Goal: Task Accomplishment & Management: Manage account settings

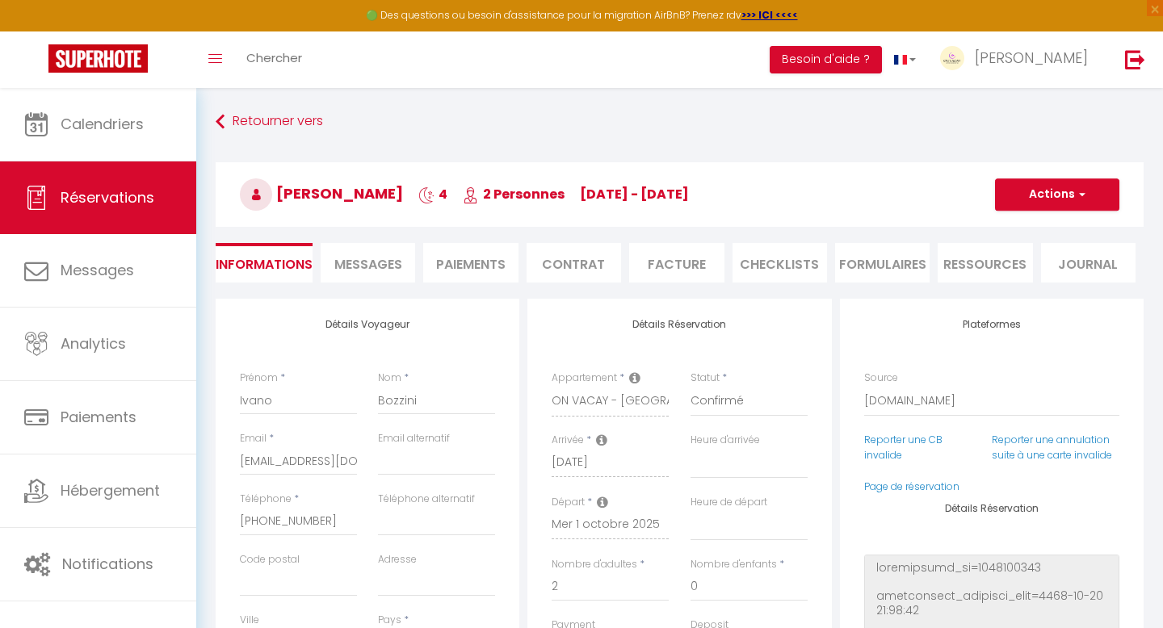
select select "IT"
select select
select select "14"
select select "2"
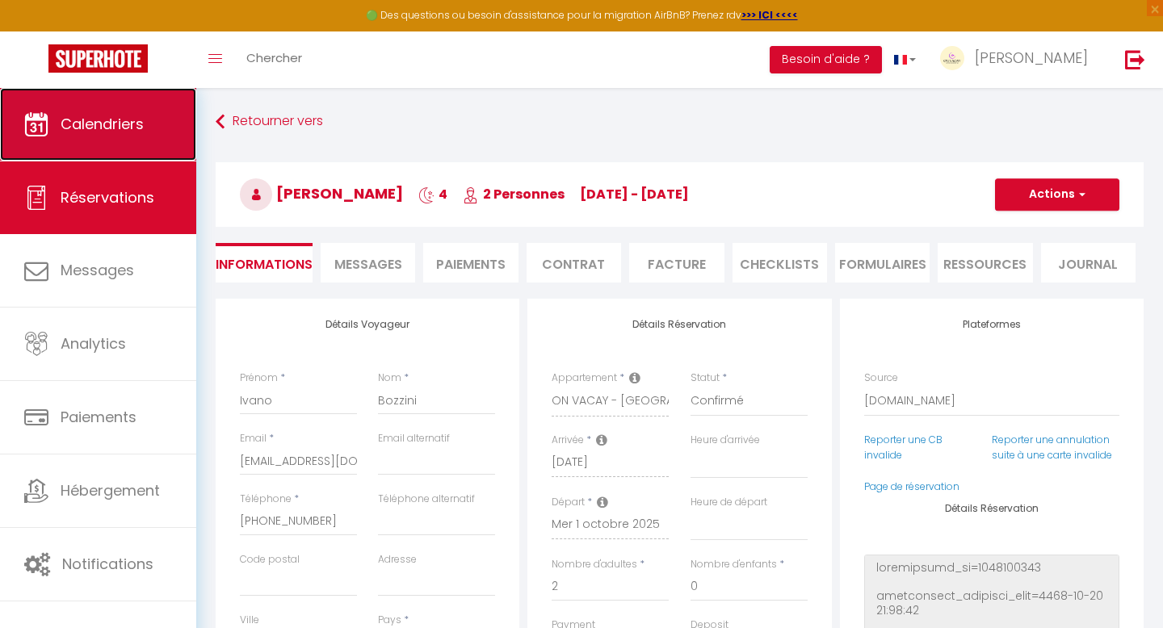
click at [121, 136] on link "Calendriers" at bounding box center [98, 124] width 196 height 73
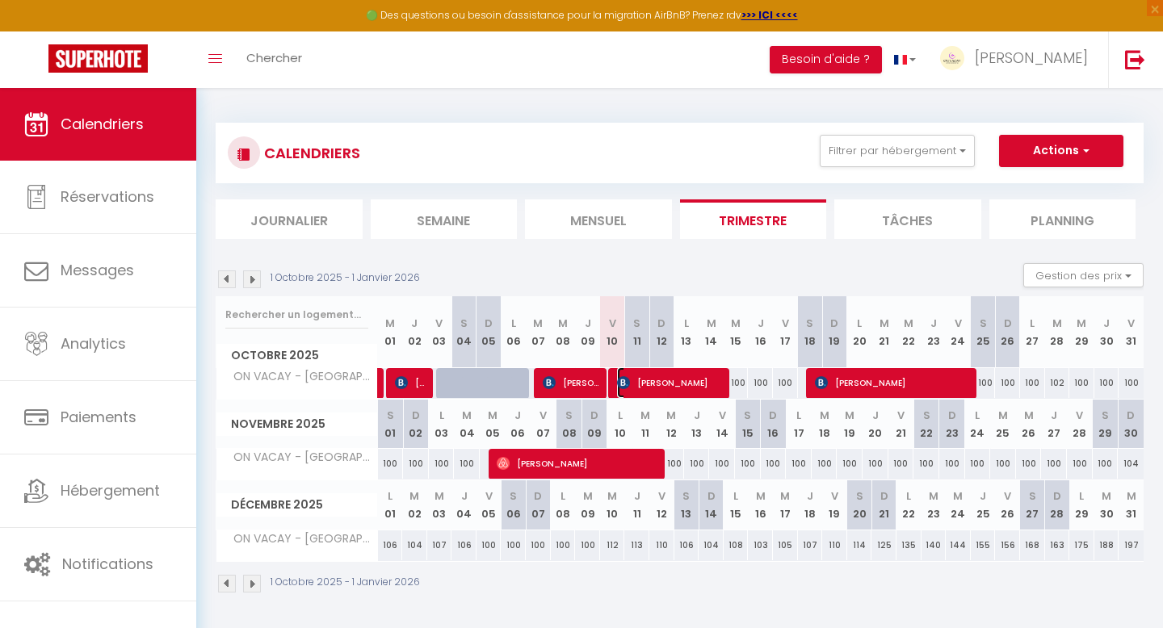
click at [665, 388] on span "[PERSON_NAME]" at bounding box center [671, 382] width 108 height 31
select select "OK"
select select "1"
select select "0"
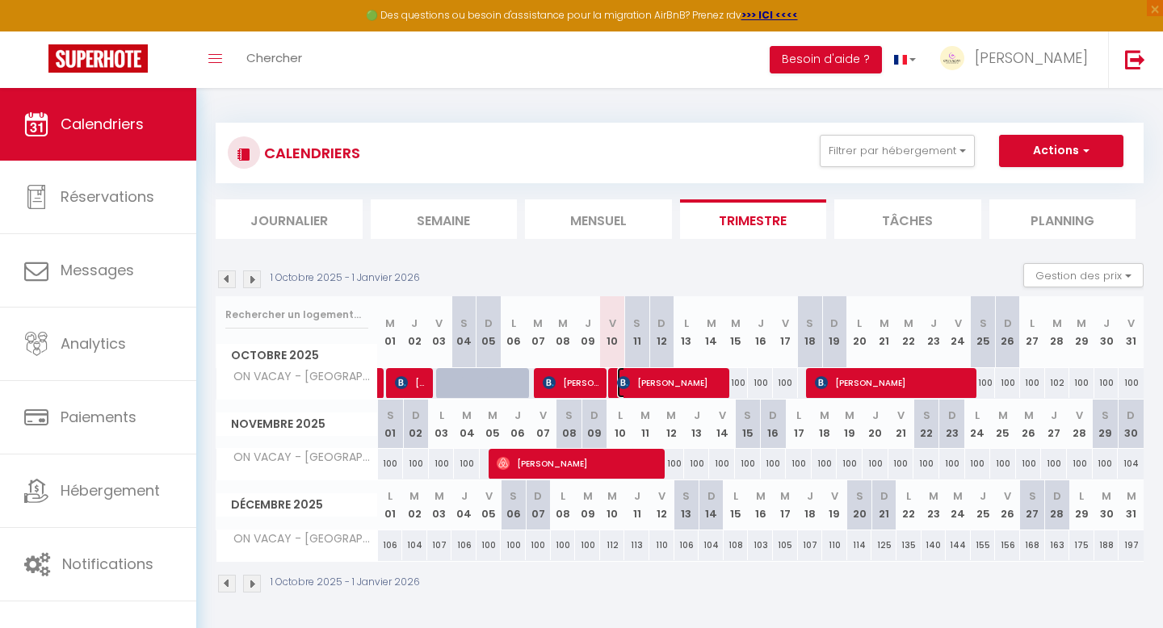
select select "1"
select select
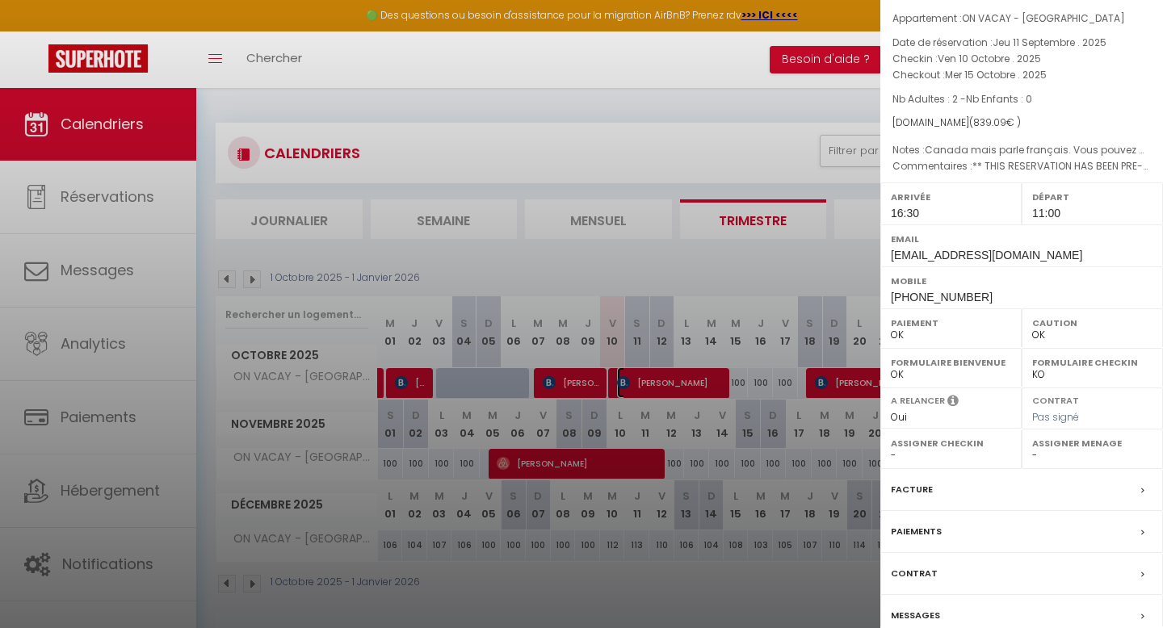
scroll to position [124, 0]
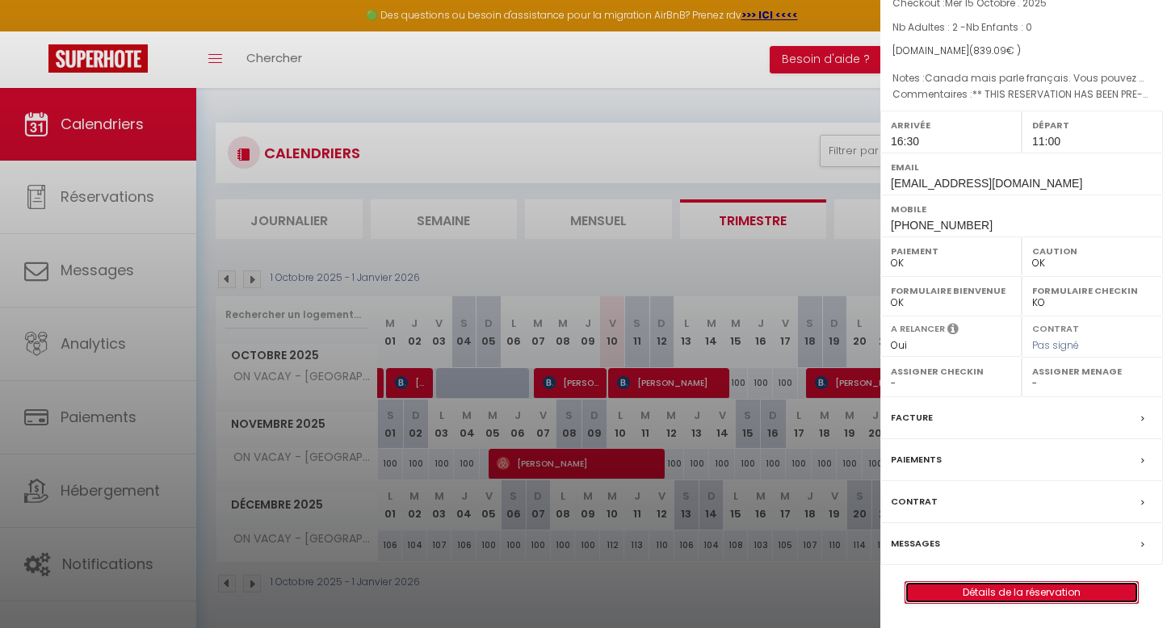
click at [988, 592] on link "Détails de la réservation" at bounding box center [1021, 592] width 233 height 21
select select
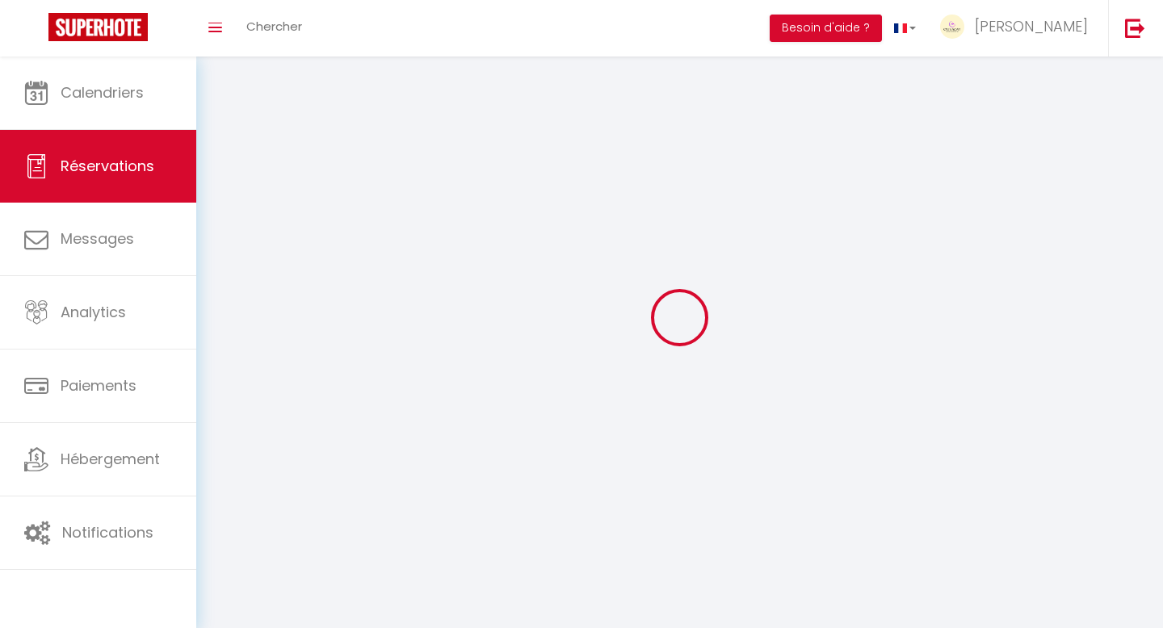
select select
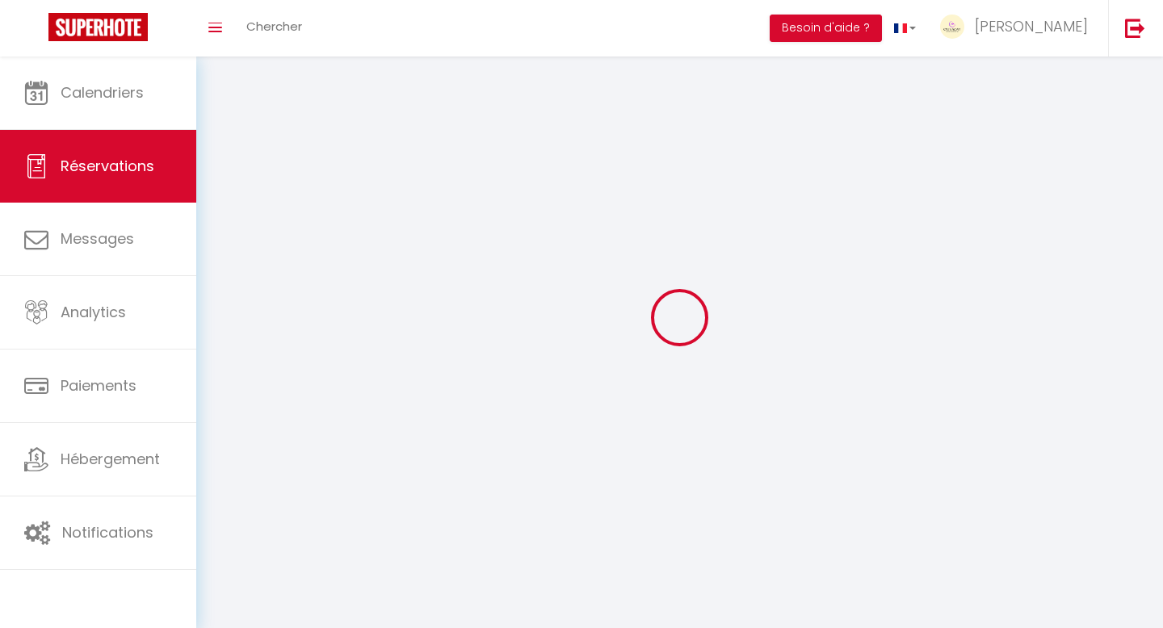
select select
checkbox input "false"
select select
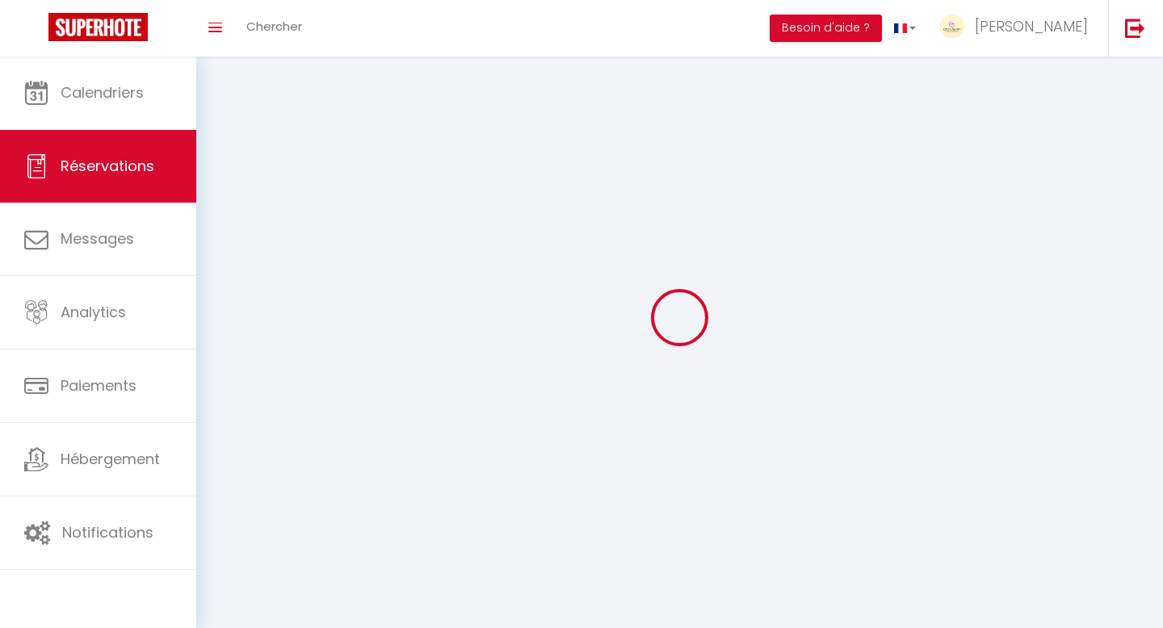
select select
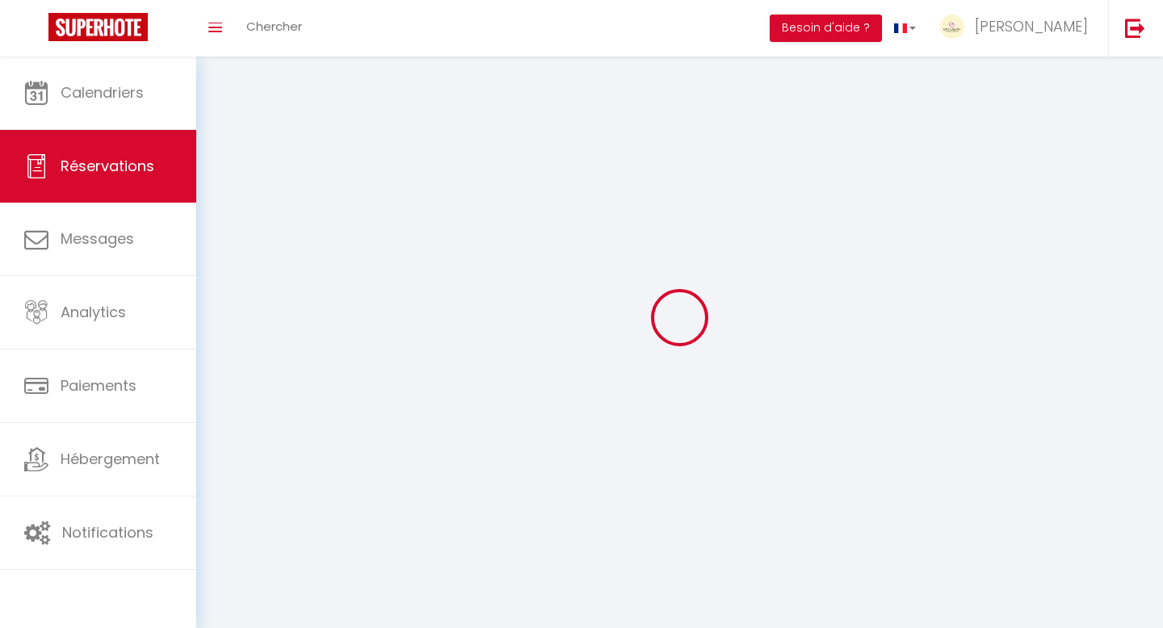
checkbox input "false"
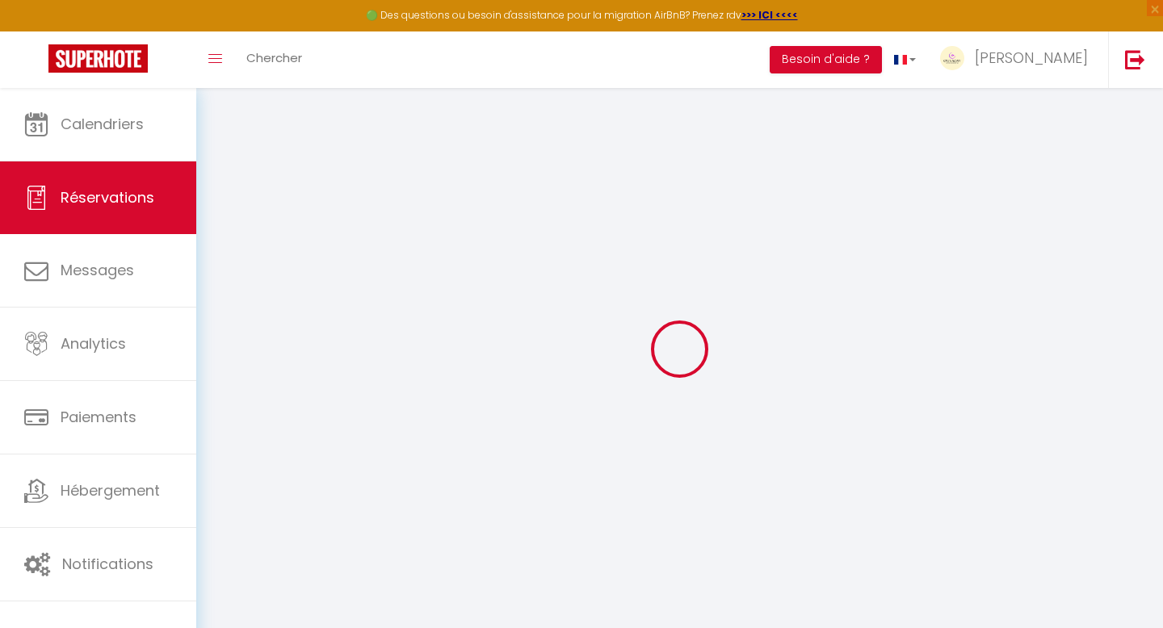
select select
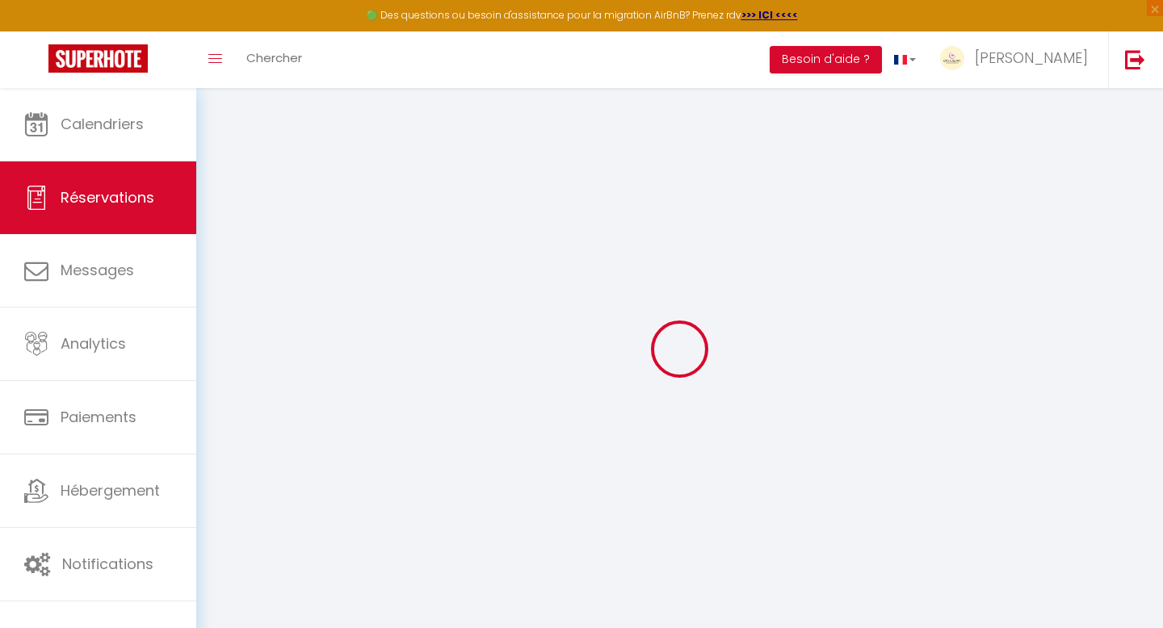
select select
checkbox input "false"
select select
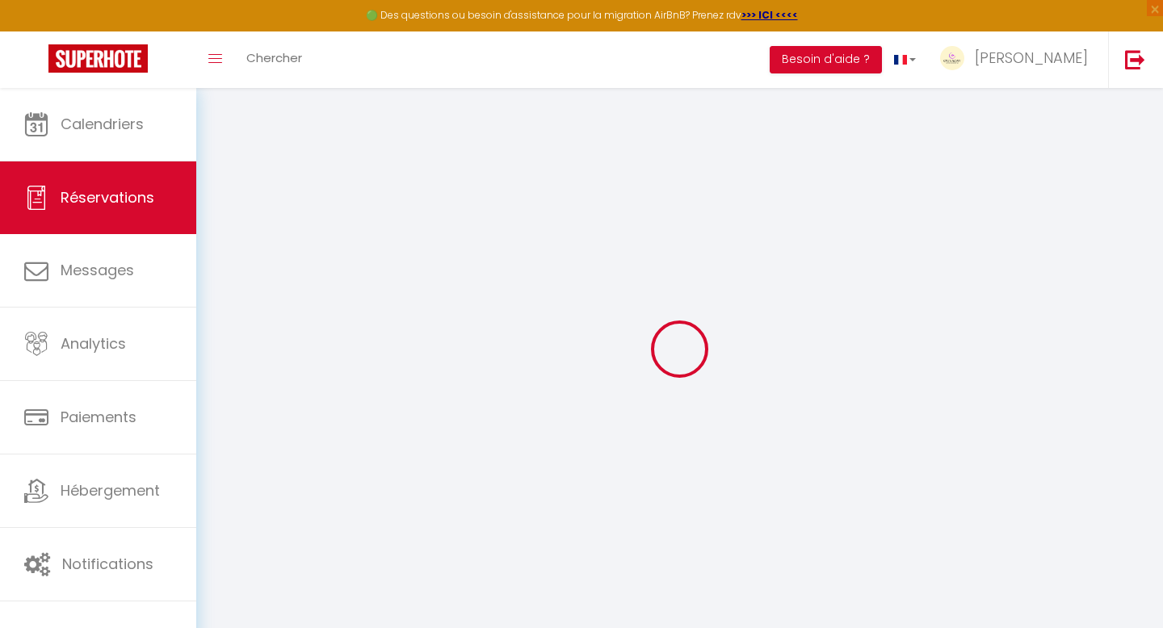
select select
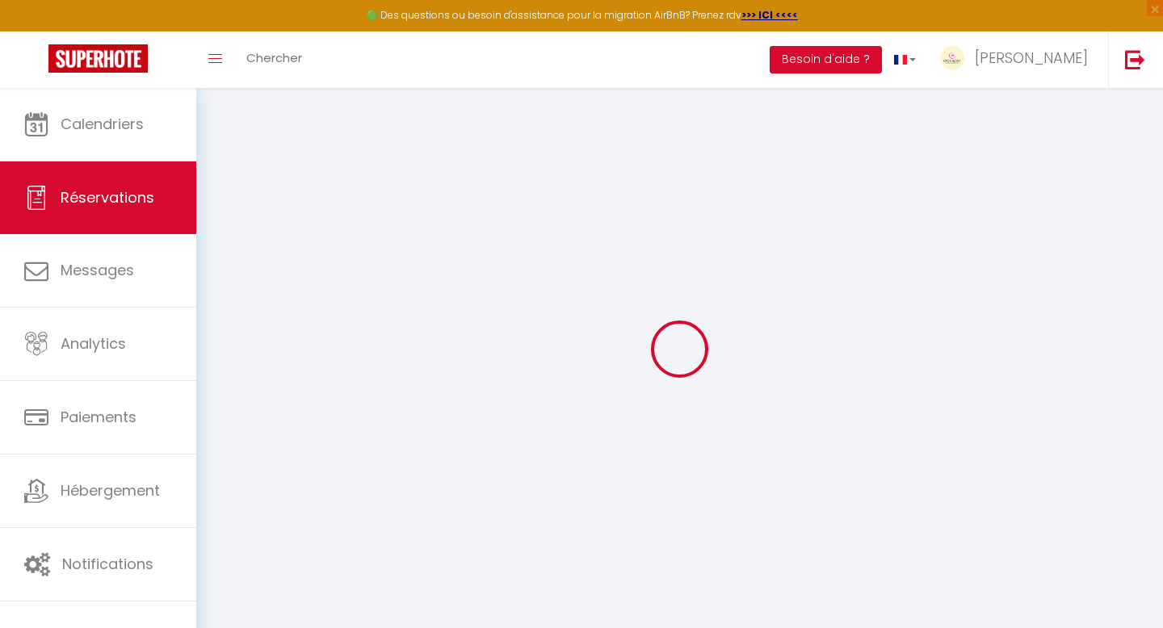
checkbox input "false"
type input "[PERSON_NAME]"
type input "[EMAIL_ADDRESS][DOMAIN_NAME]"
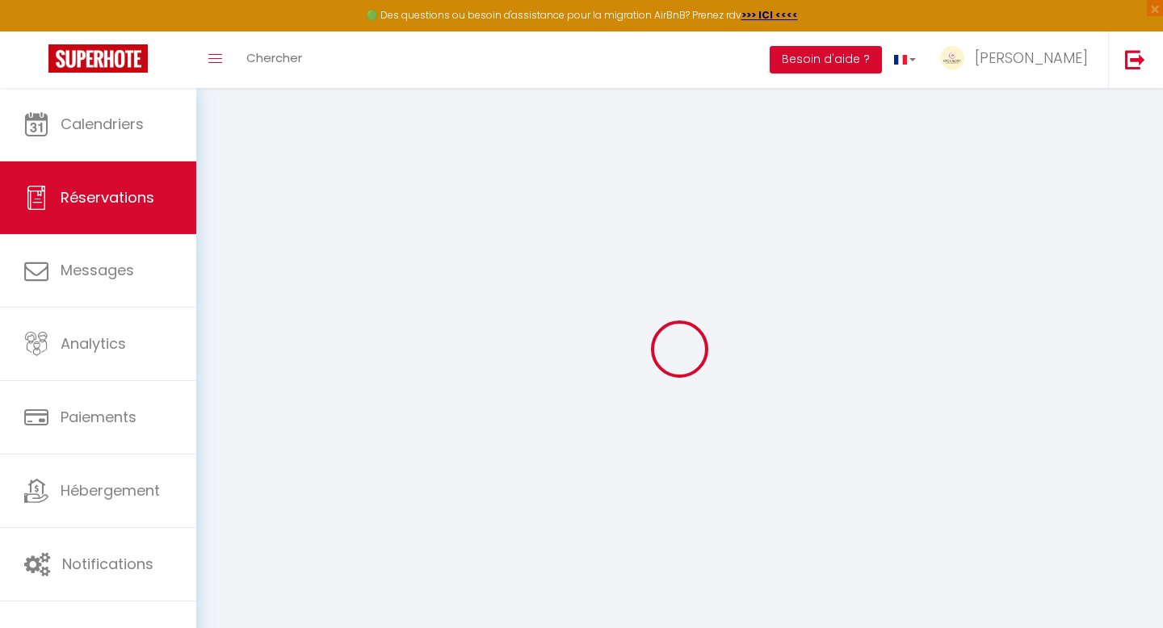
type input "[PHONE_NUMBER]"
type input "15149721223"
select select "FR"
type input "158.03"
type input "11.75"
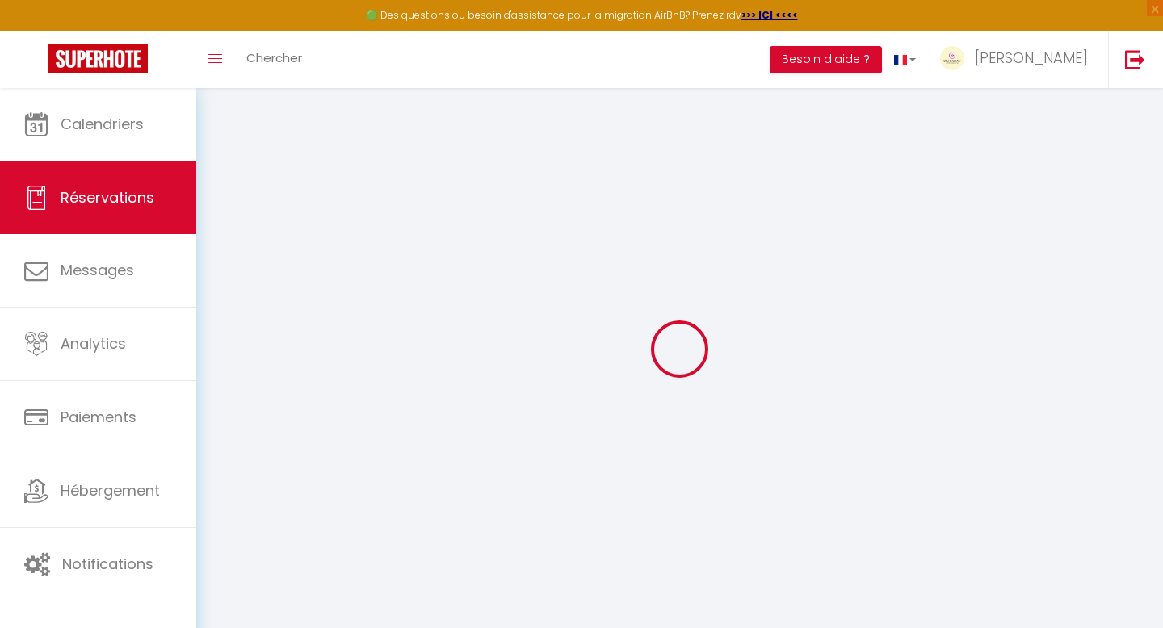
select select "48477"
select select "1"
select select
type input "2"
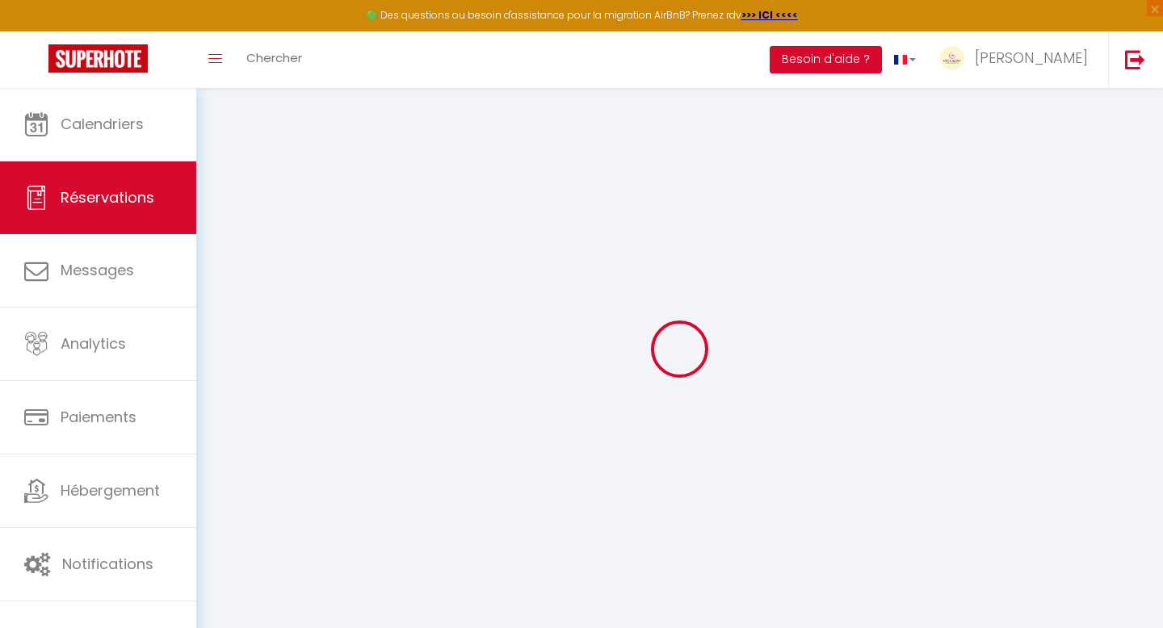
select select "12"
select select
type input "730.17"
checkbox input "false"
type input "0"
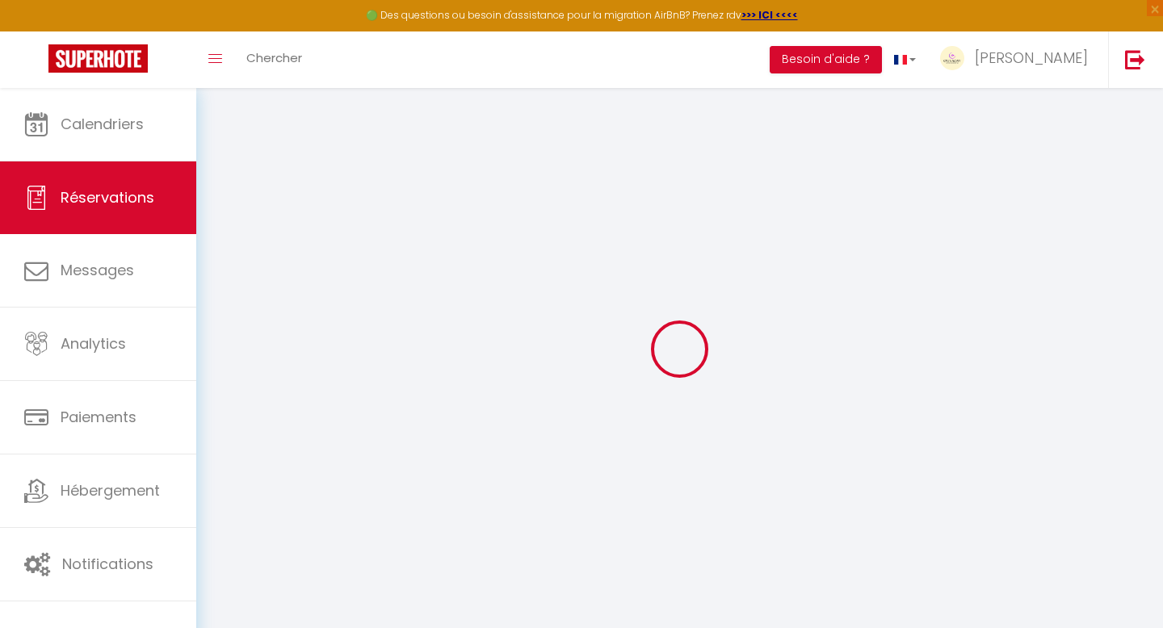
select select "2"
type input "0"
select select
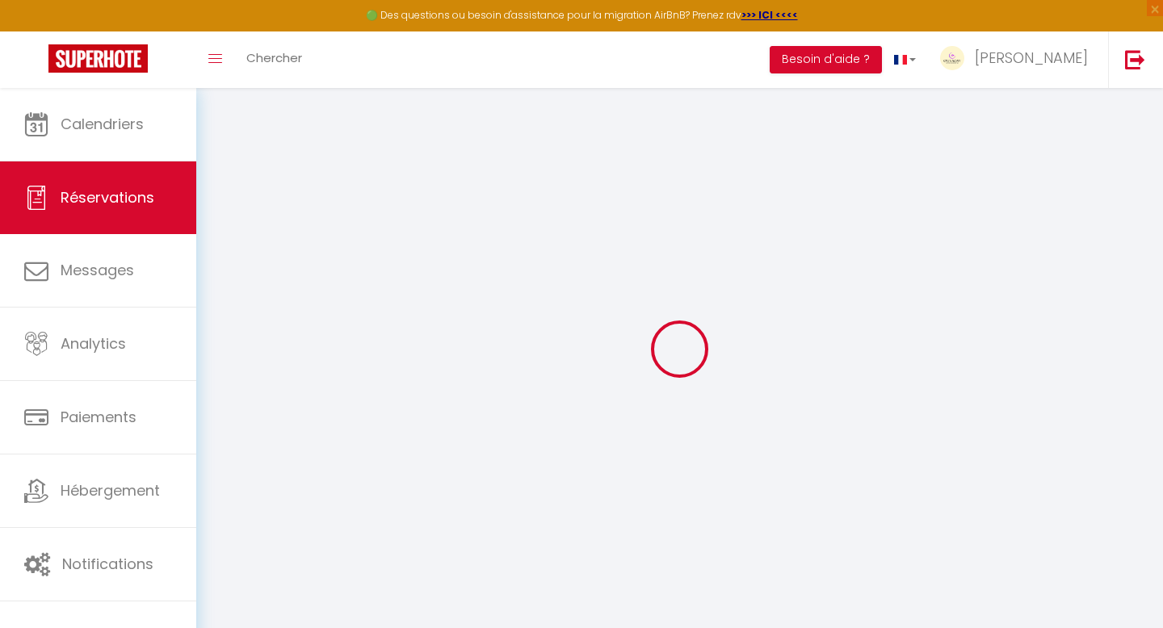
select select
select select "15"
checkbox input "false"
select select
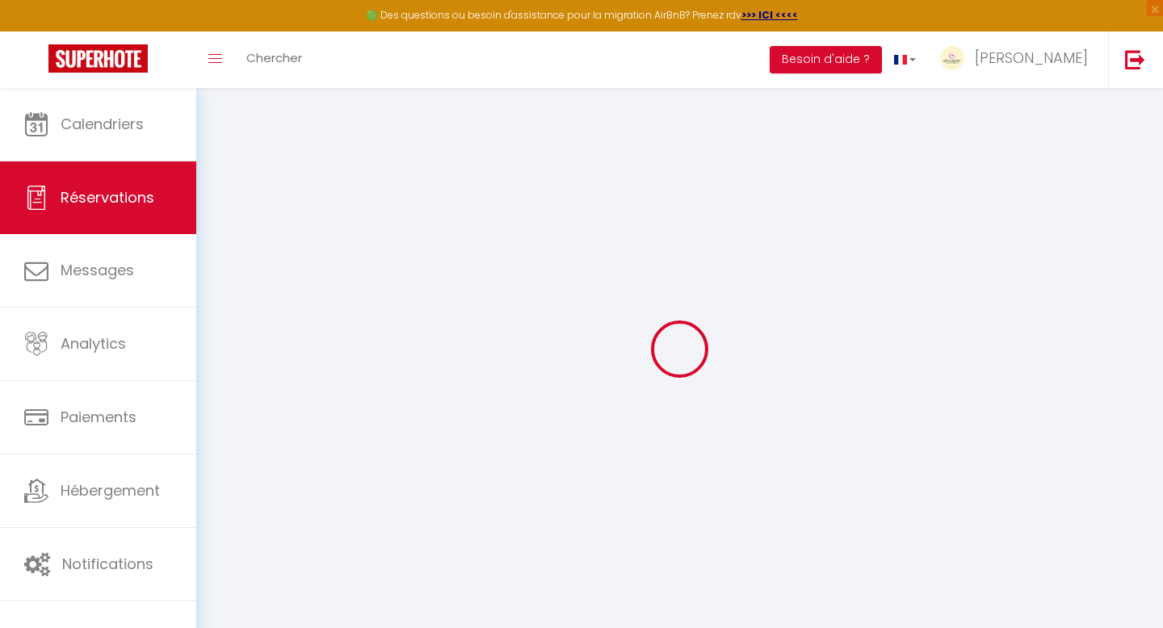
checkbox input "false"
select select
checkbox input "false"
select select
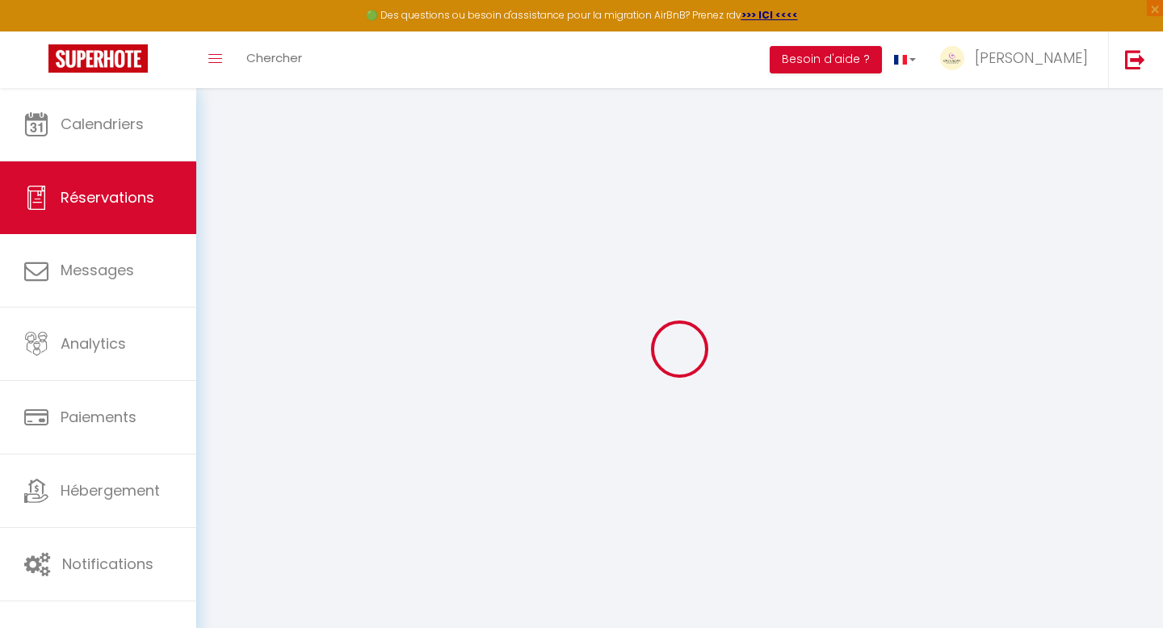
select select
checkbox input "false"
type Comments0 "** THIS RESERVATION HAS BEEN PRE-PAID ** BOOKING NOTE : Payment charge is EUR 1…"
type textarea "Canada mais parle français. Vous pouvez m’envoyer la formule pour inscrire ma c…"
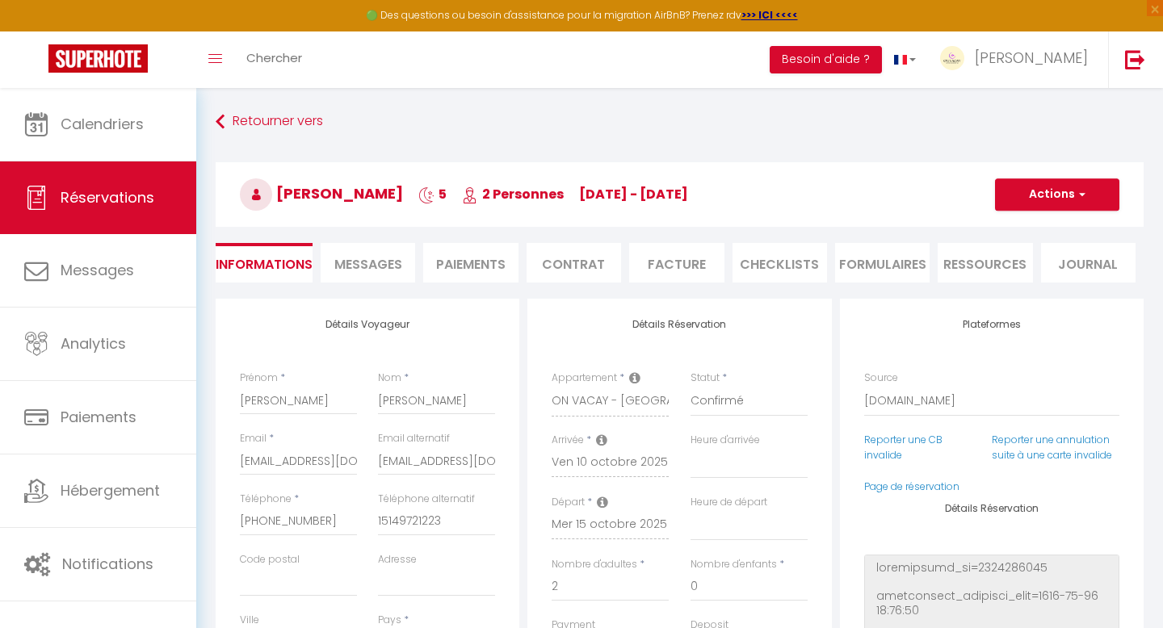
type input "60"
type input "48.92"
select select
checkbox input "false"
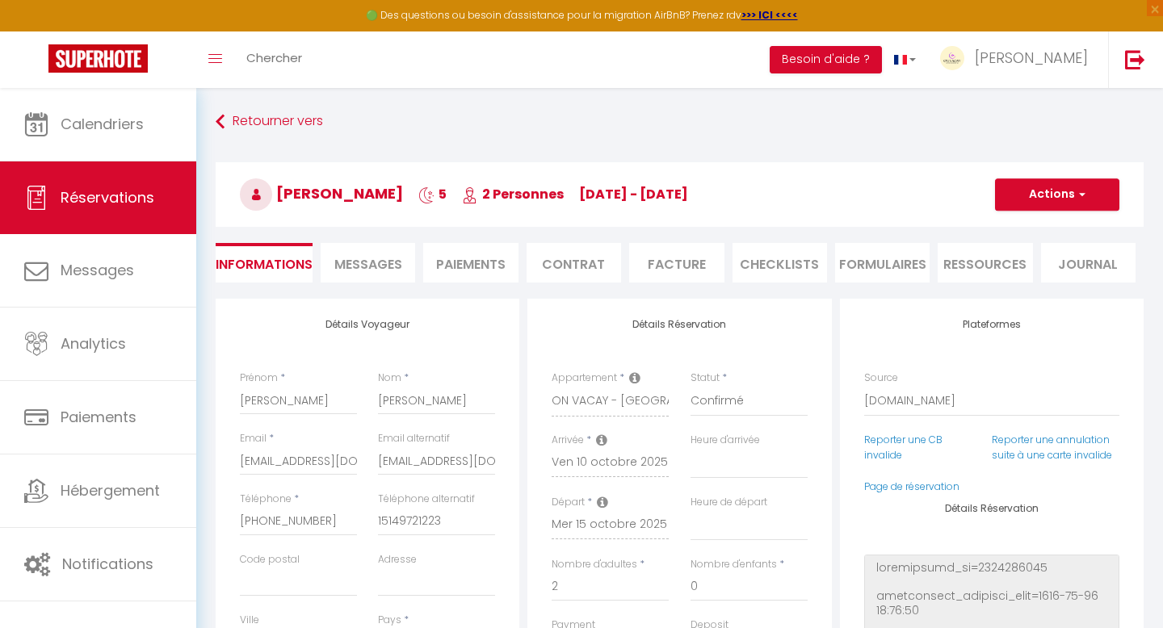
select select "16:30"
select select "11:00"
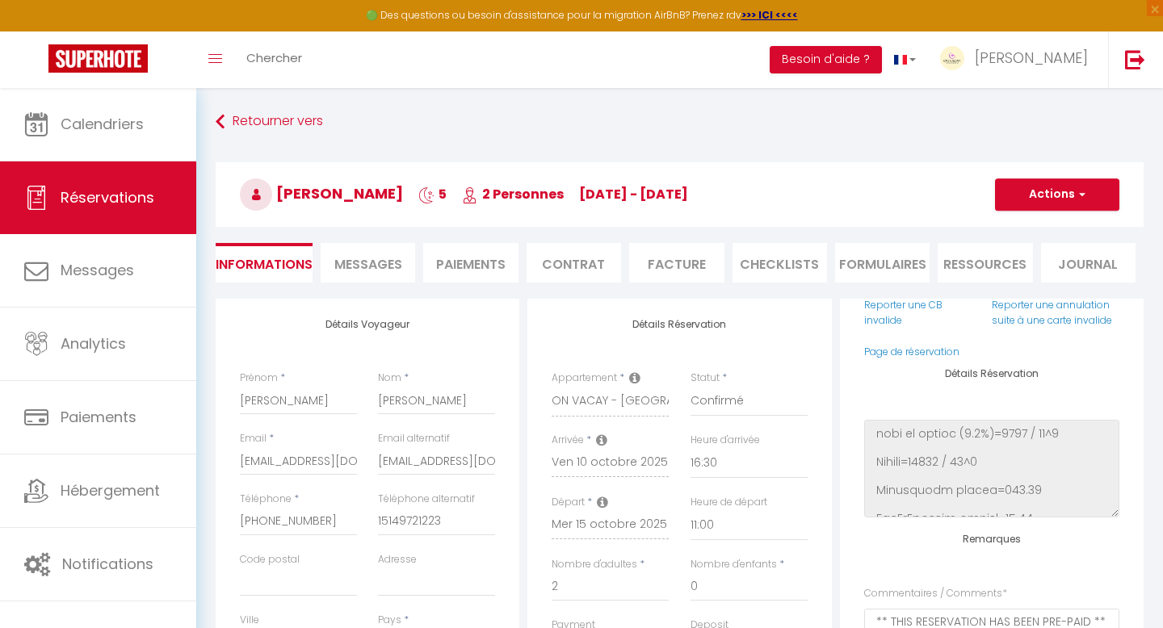
click at [502, 259] on li "Paiements" at bounding box center [470, 263] width 94 height 40
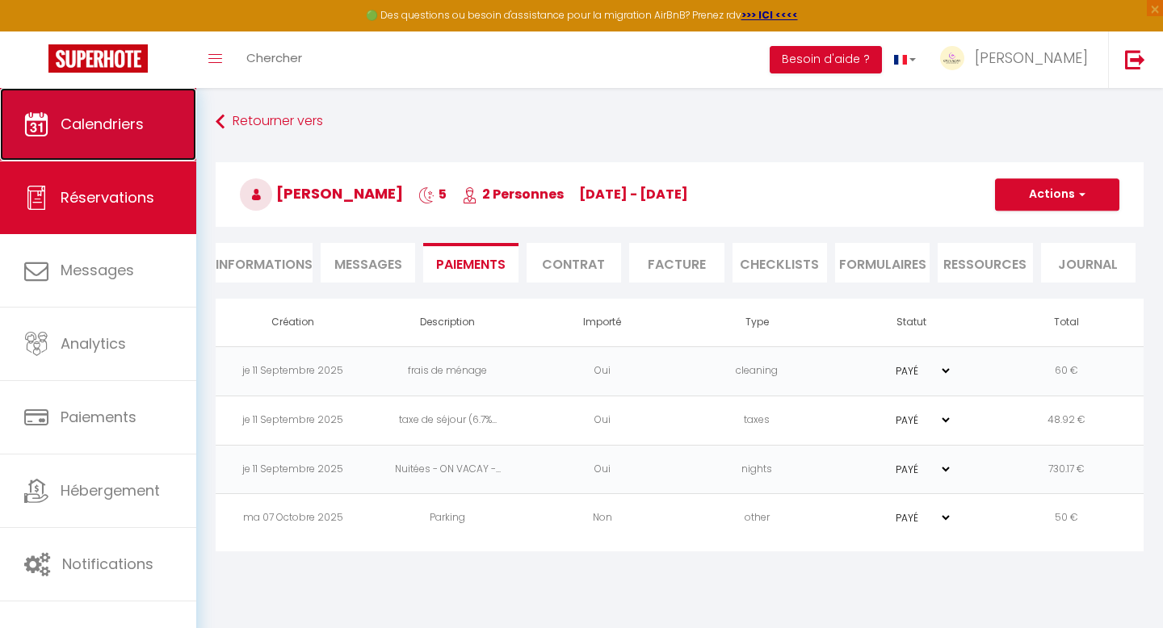
click at [108, 125] on span "Calendriers" at bounding box center [102, 124] width 83 height 20
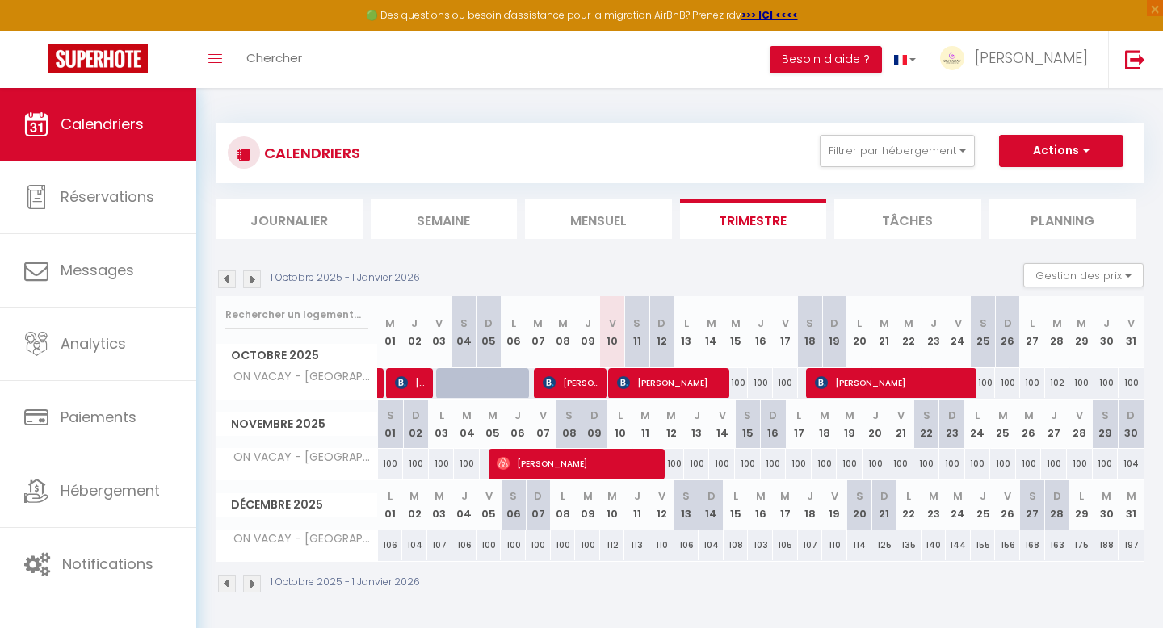
click at [231, 278] on img at bounding box center [227, 280] width 18 height 18
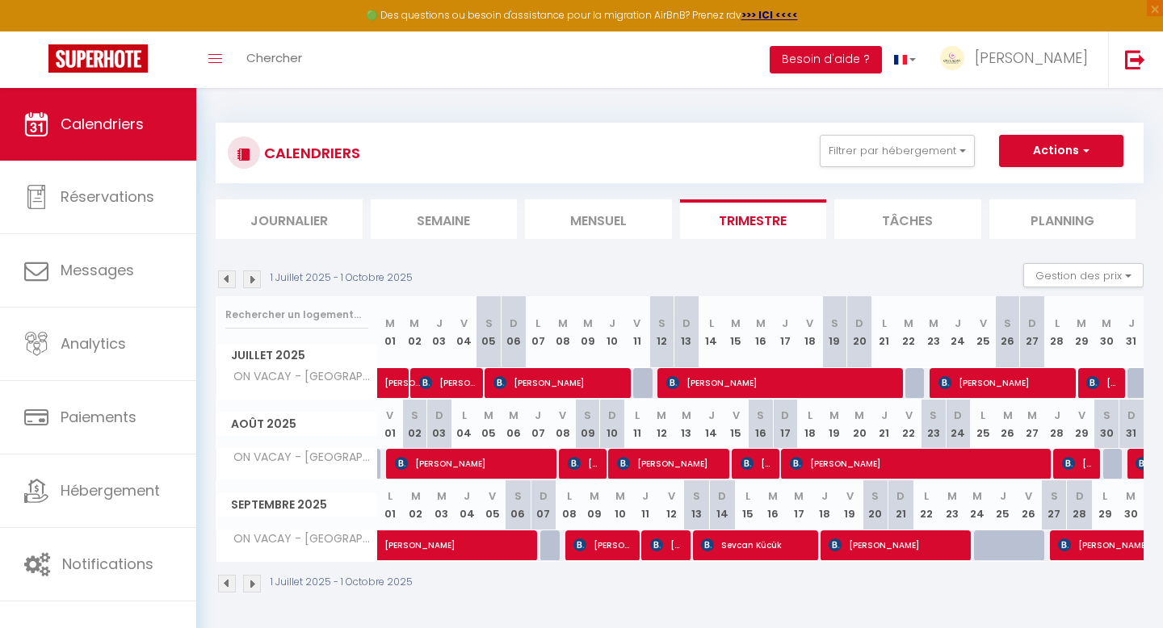
click at [223, 280] on img at bounding box center [227, 280] width 18 height 18
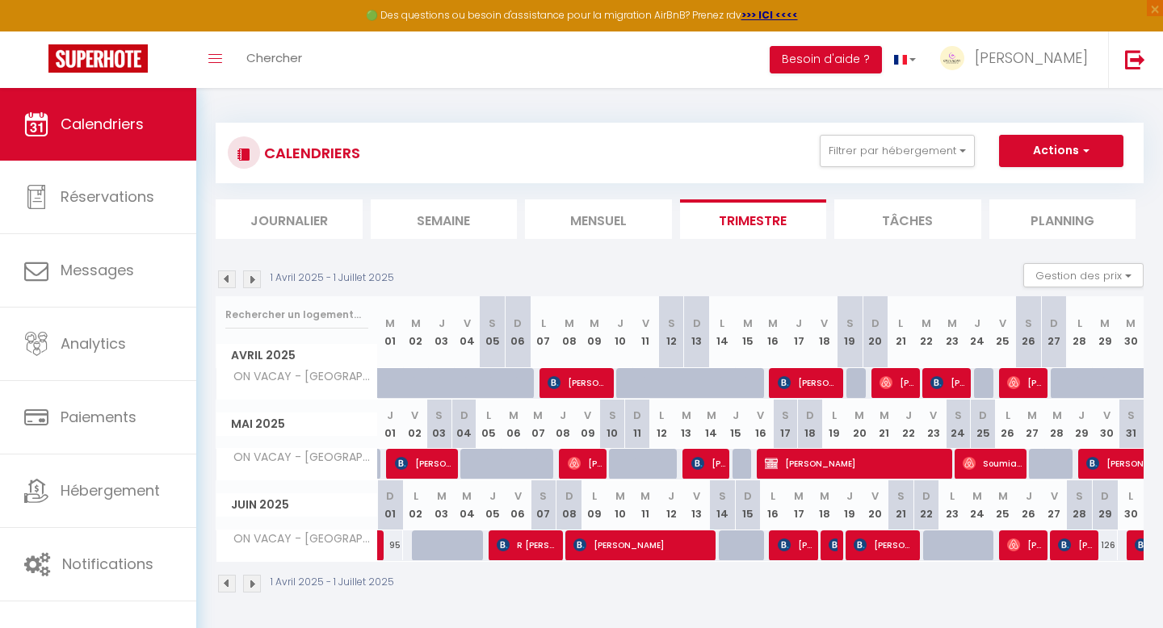
click at [249, 279] on img at bounding box center [252, 280] width 18 height 18
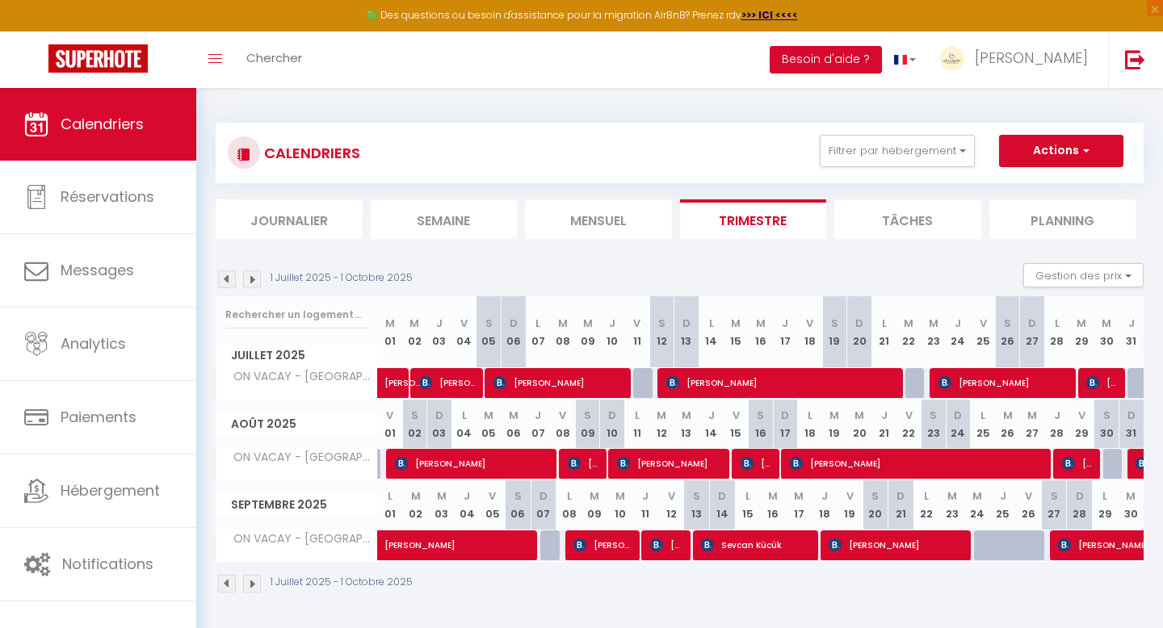
click at [250, 279] on img at bounding box center [252, 280] width 18 height 18
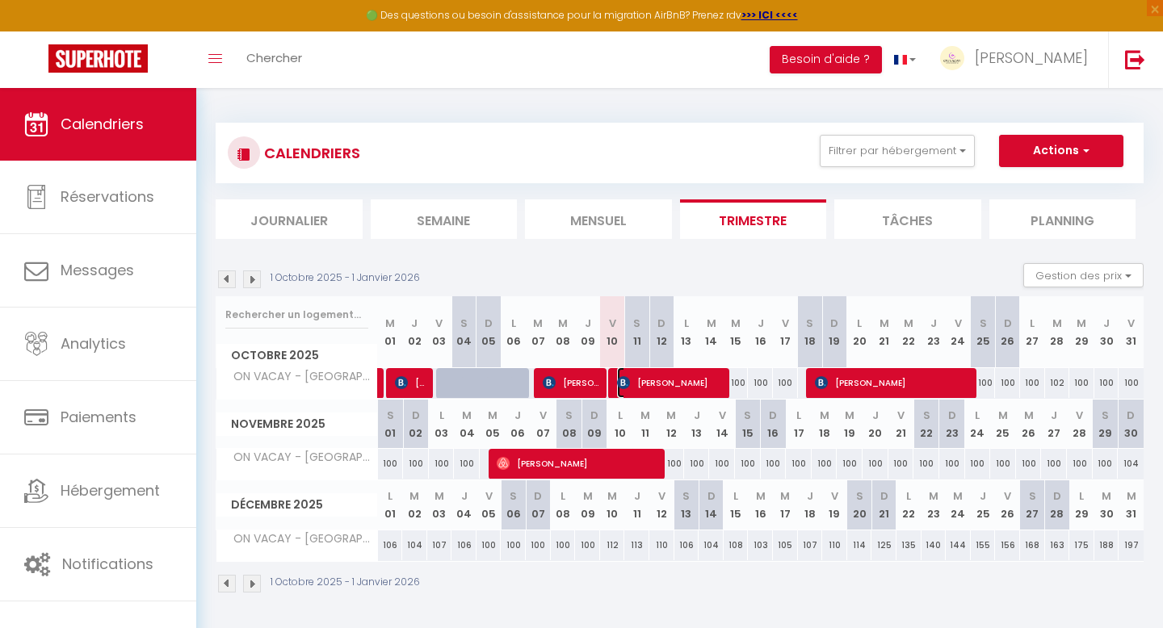
click at [648, 380] on span "[PERSON_NAME]" at bounding box center [671, 382] width 108 height 31
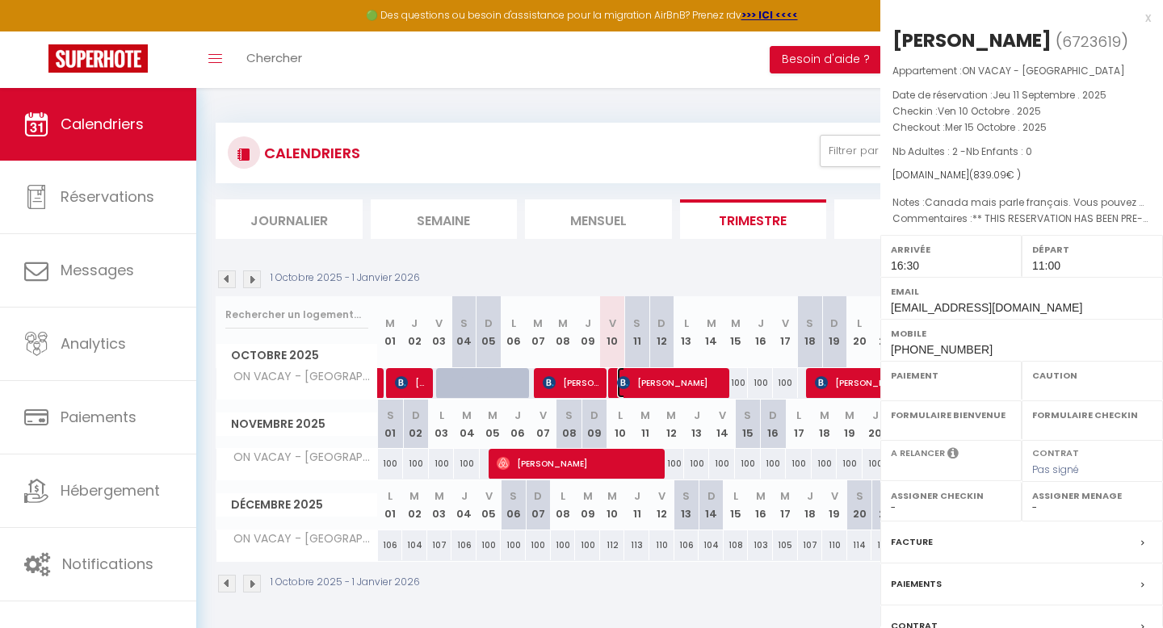
select select "OK"
select select "1"
select select "0"
select select "1"
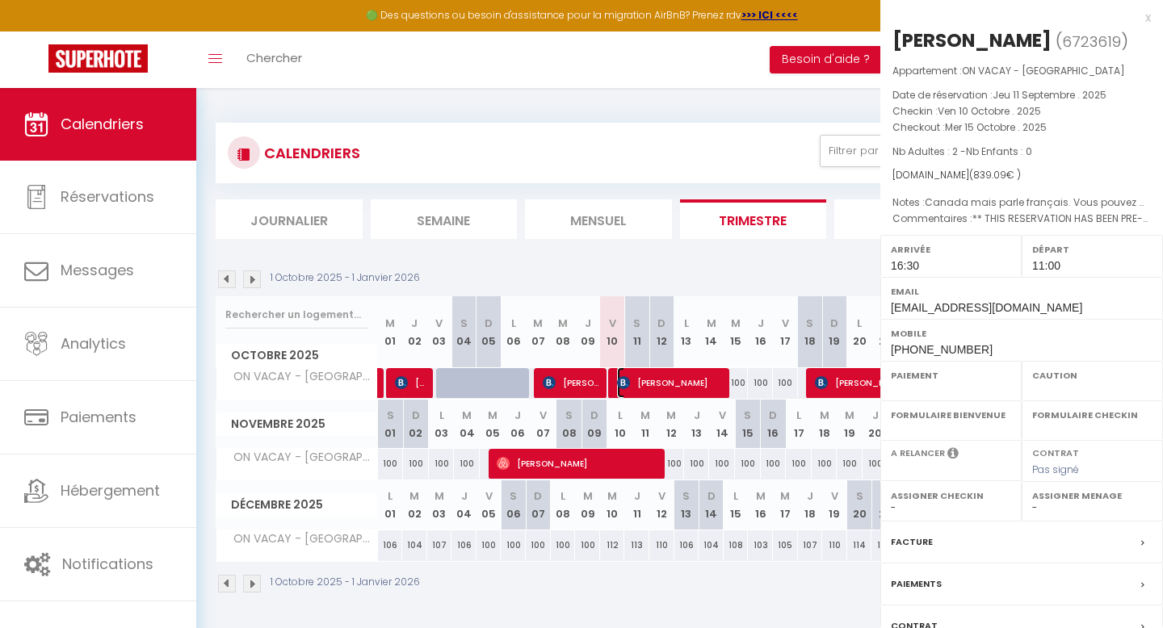
select select
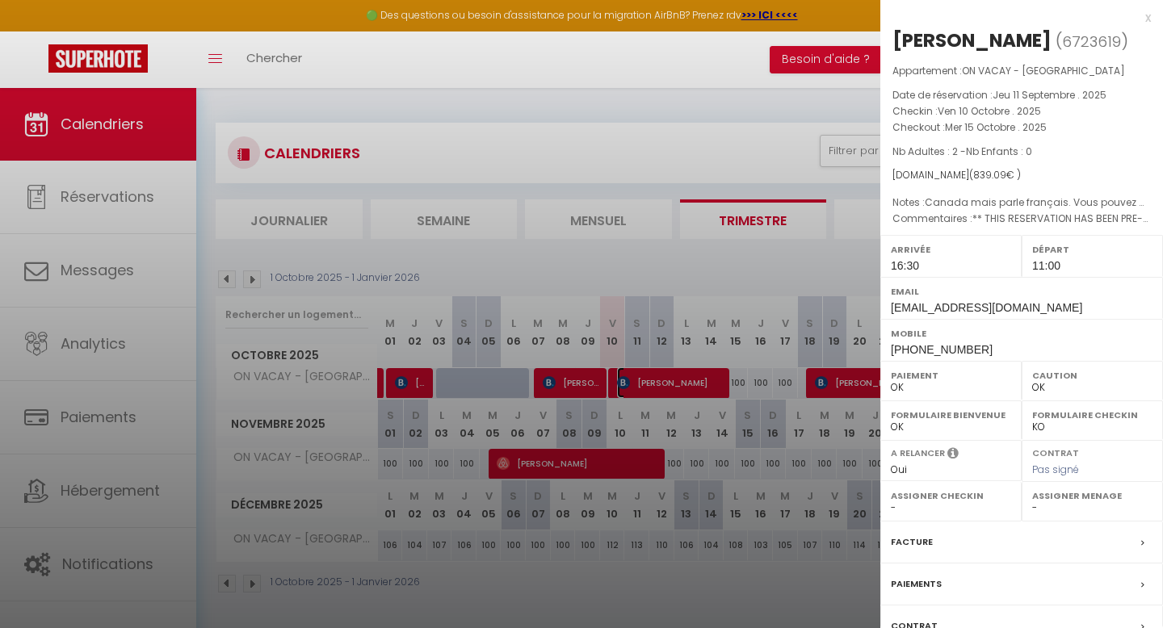
scroll to position [124, 0]
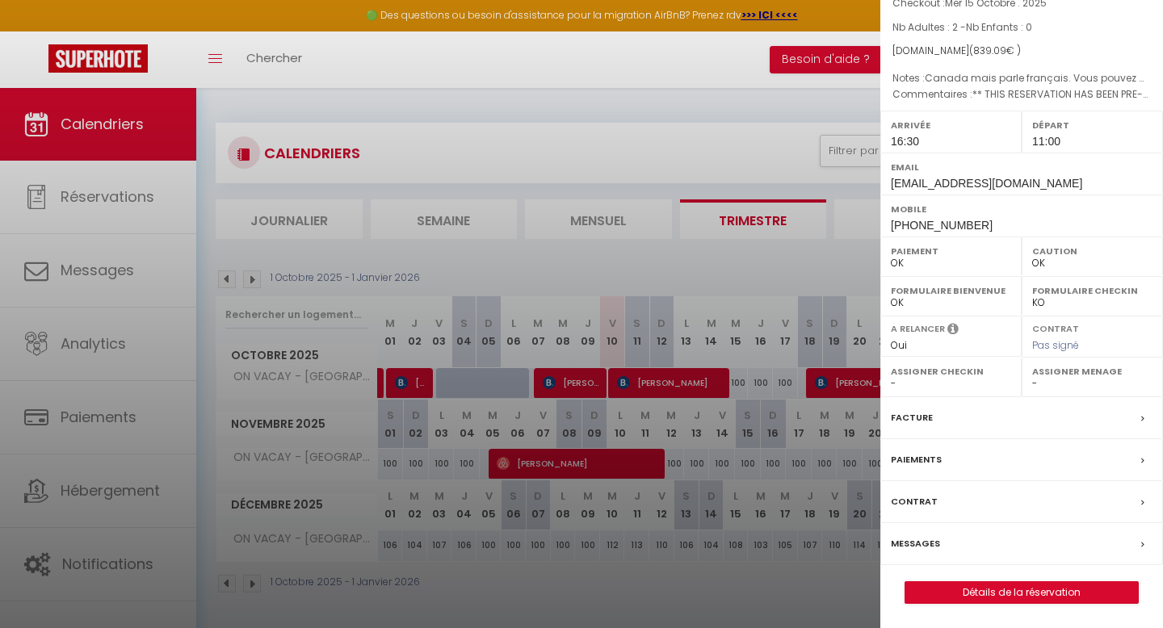
click at [937, 547] on div "Messages" at bounding box center [1021, 544] width 283 height 42
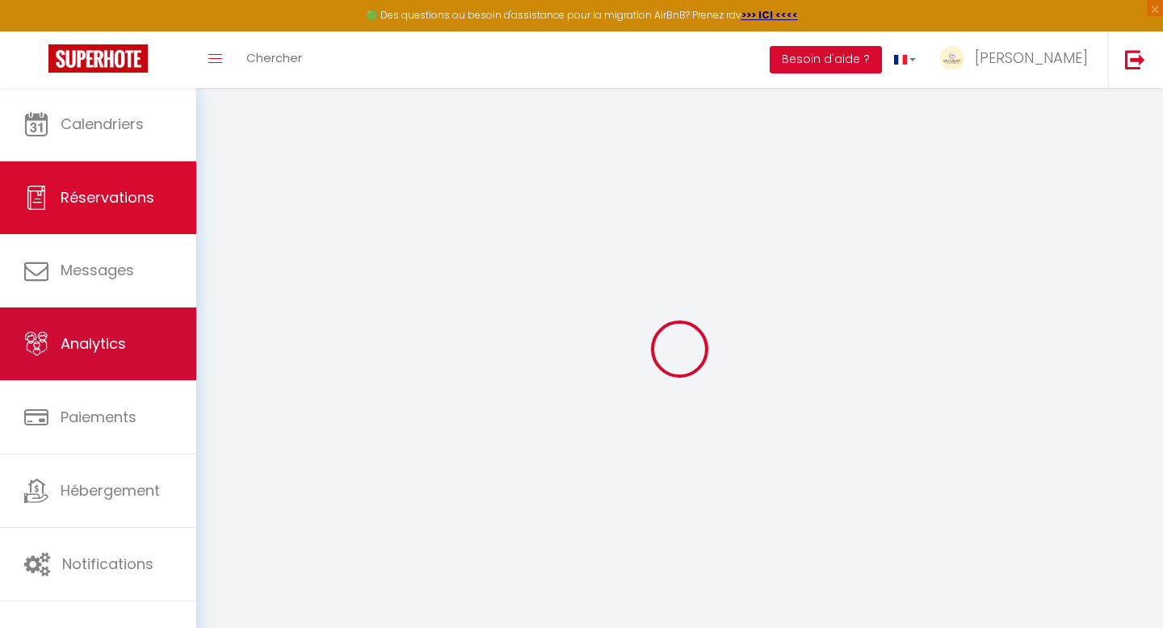
select select
checkbox input "false"
type Comments0 "** THIS RESERVATION HAS BEEN PRE-PAID ** BOOKING NOTE : Payment charge is EUR 1…"
type textarea "Canada mais parle français. Vous pouvez m’envoyer la formule pour inscrire ma c…"
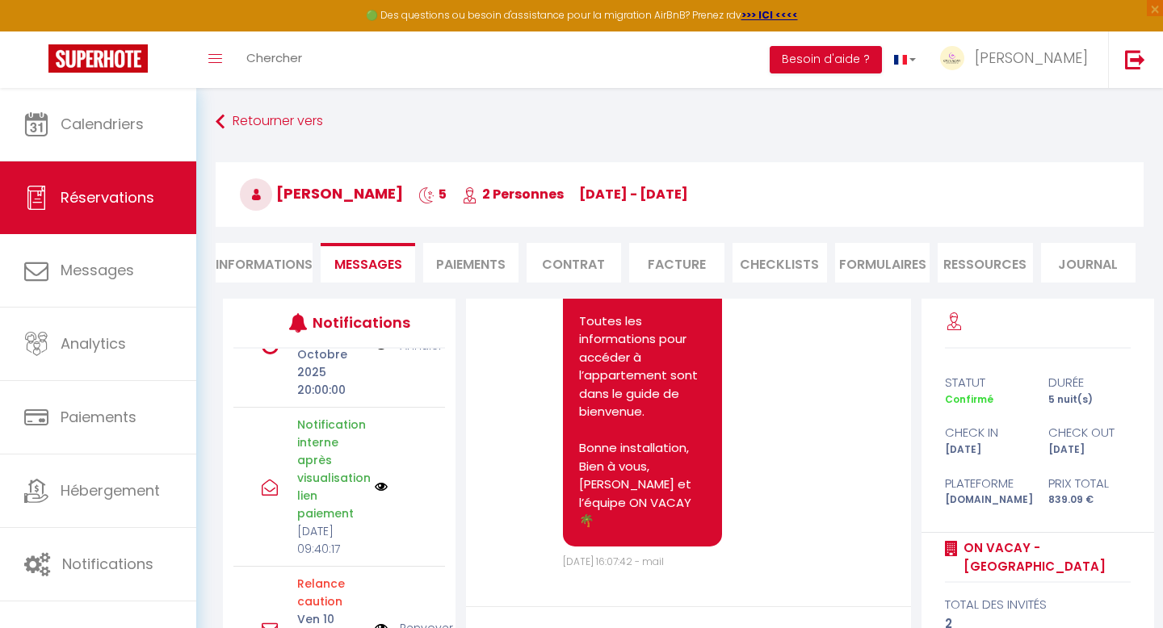
scroll to position [616, 0]
click at [381, 350] on img at bounding box center [381, 342] width 13 height 18
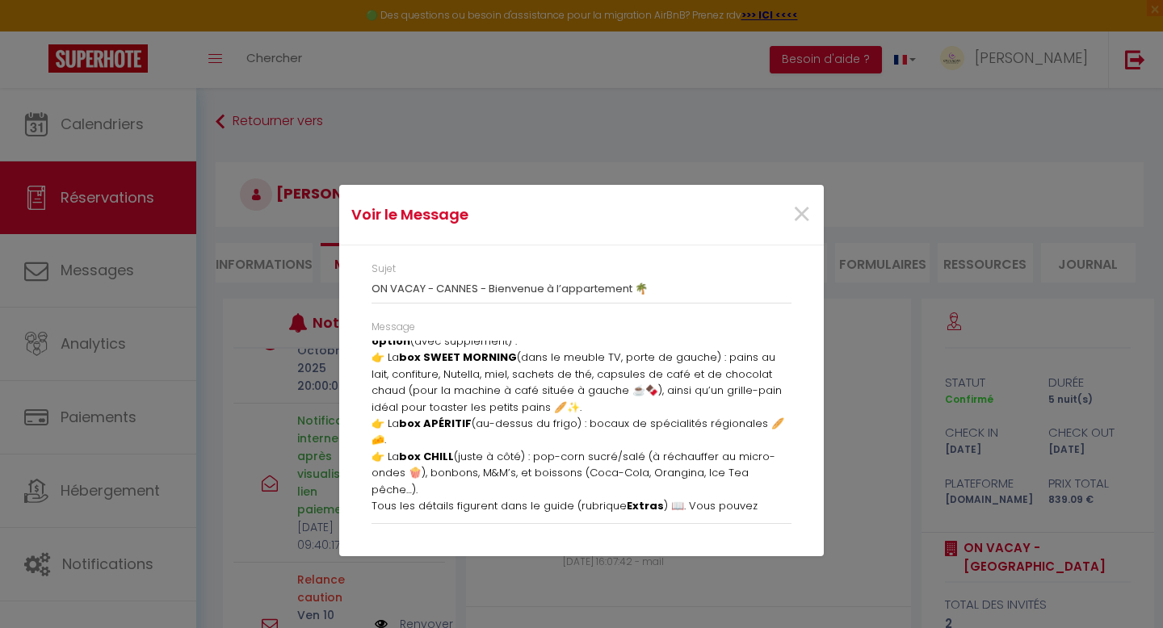
scroll to position [221, 0]
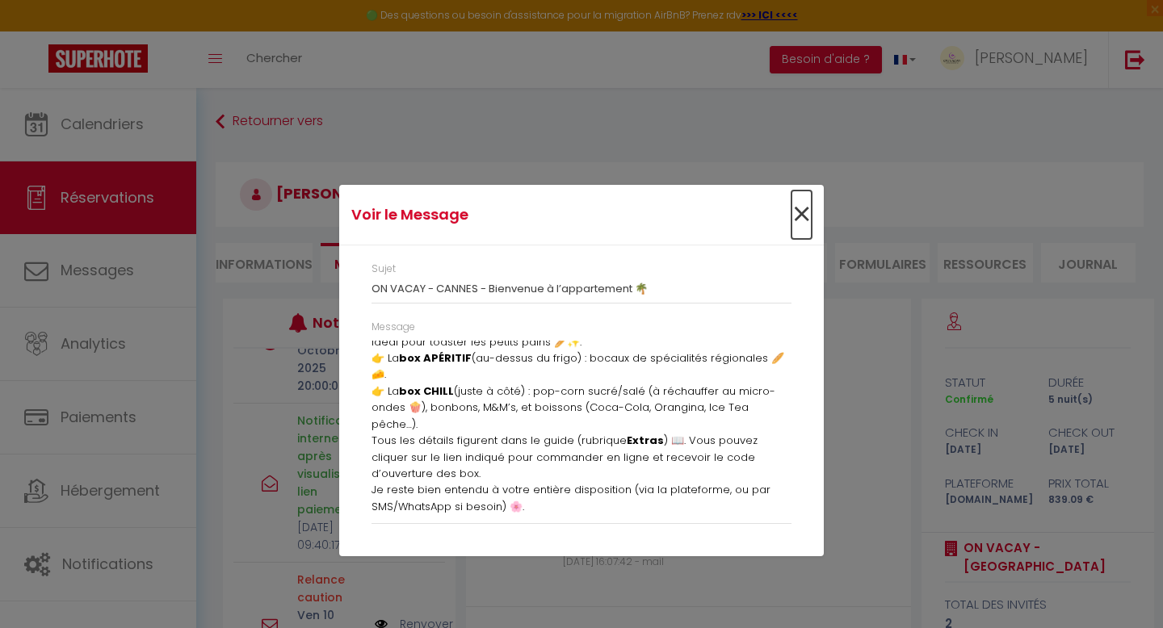
click at [796, 212] on span "×" at bounding box center [801, 215] width 20 height 48
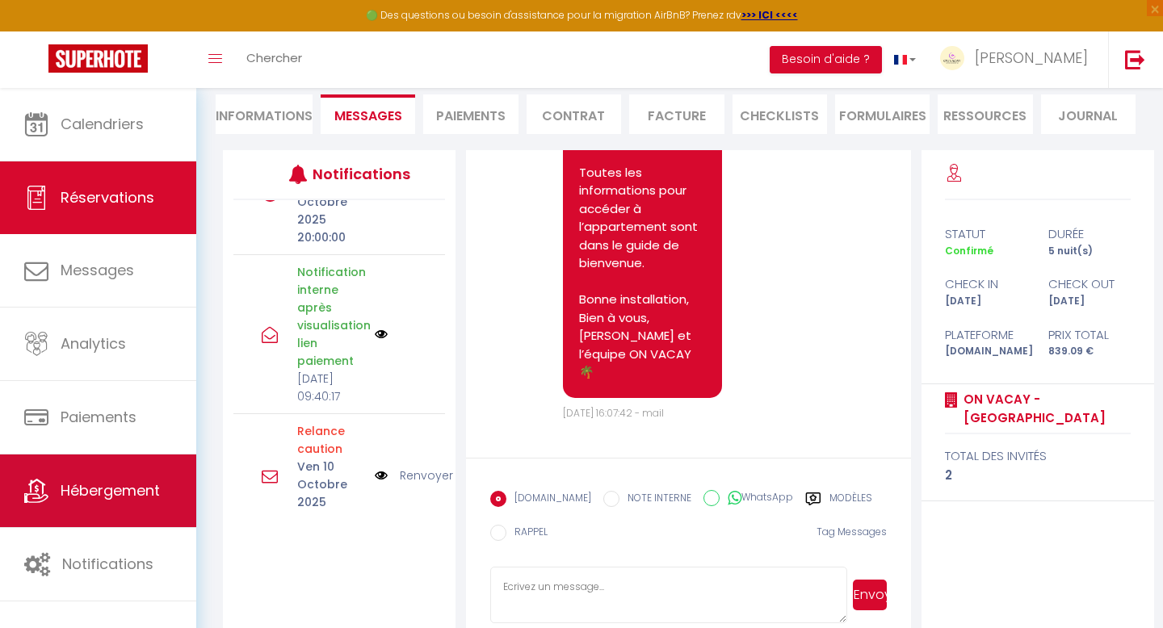
scroll to position [175, 0]
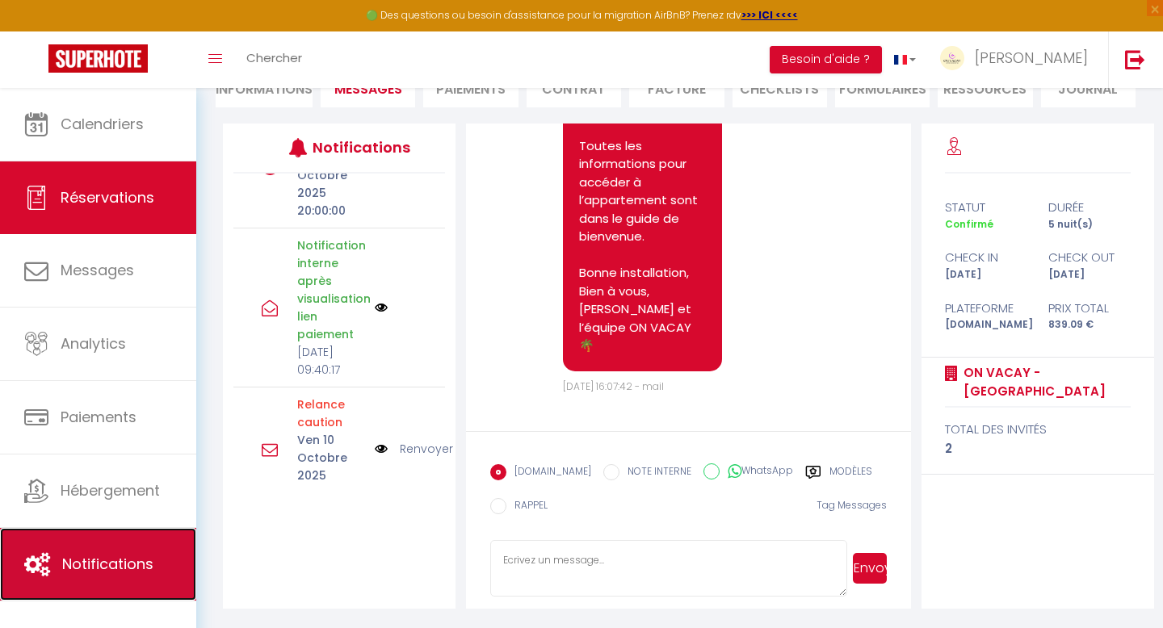
click at [103, 563] on span "Notifications" at bounding box center [107, 564] width 91 height 20
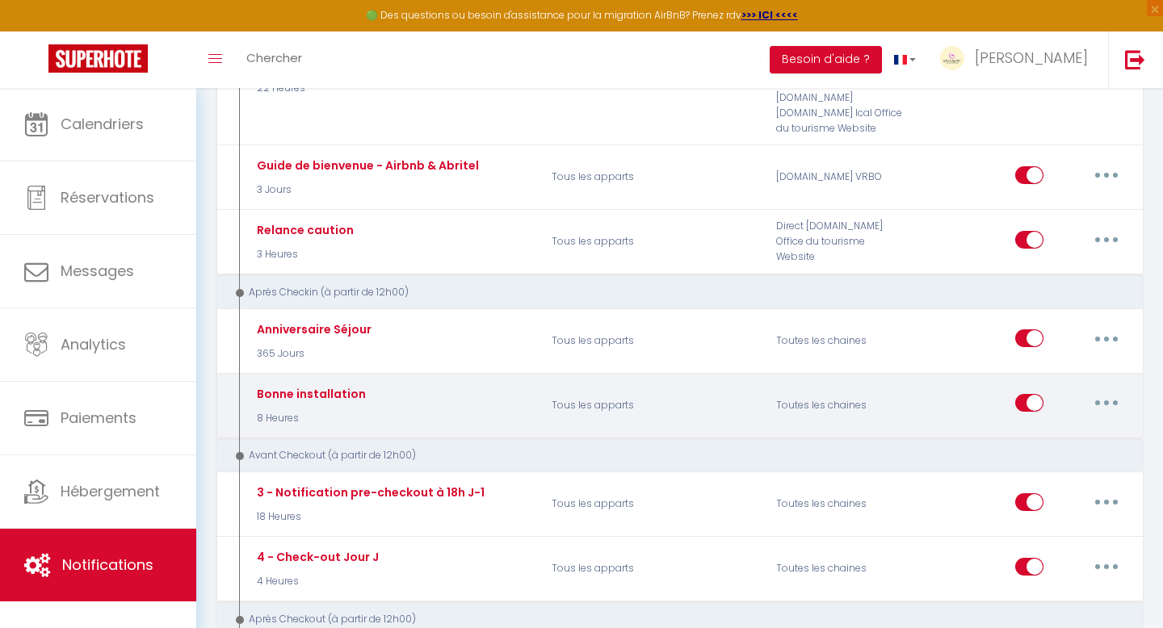
scroll to position [737, 0]
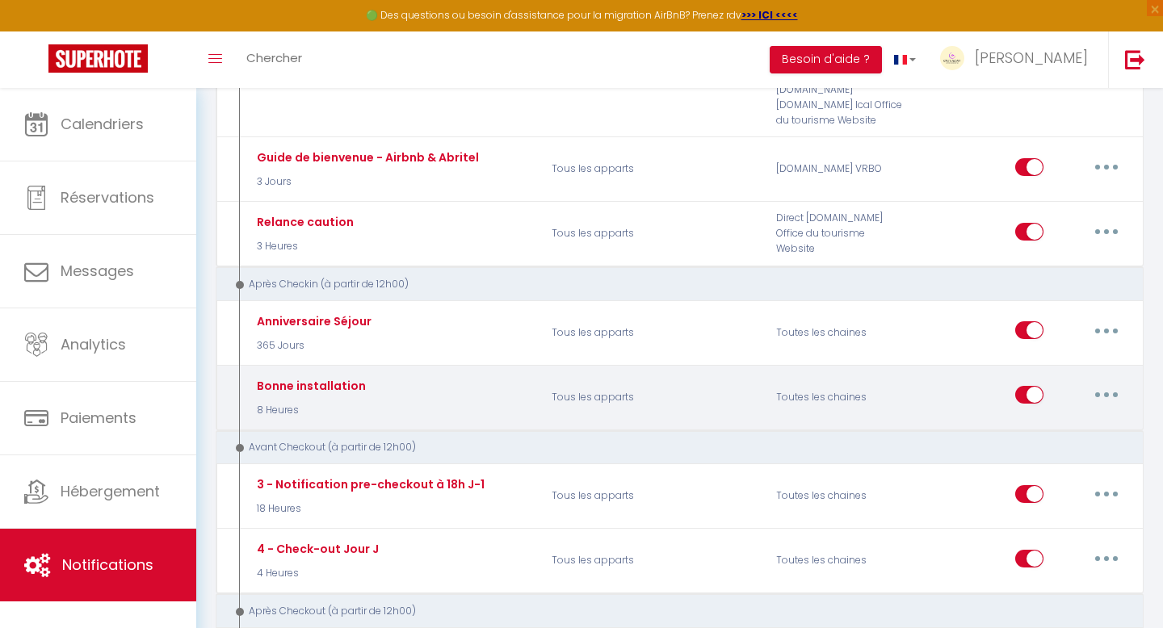
click at [1114, 393] on button "button" at bounding box center [1106, 395] width 45 height 26
click at [1072, 422] on link "Editer" at bounding box center [1065, 431] width 120 height 27
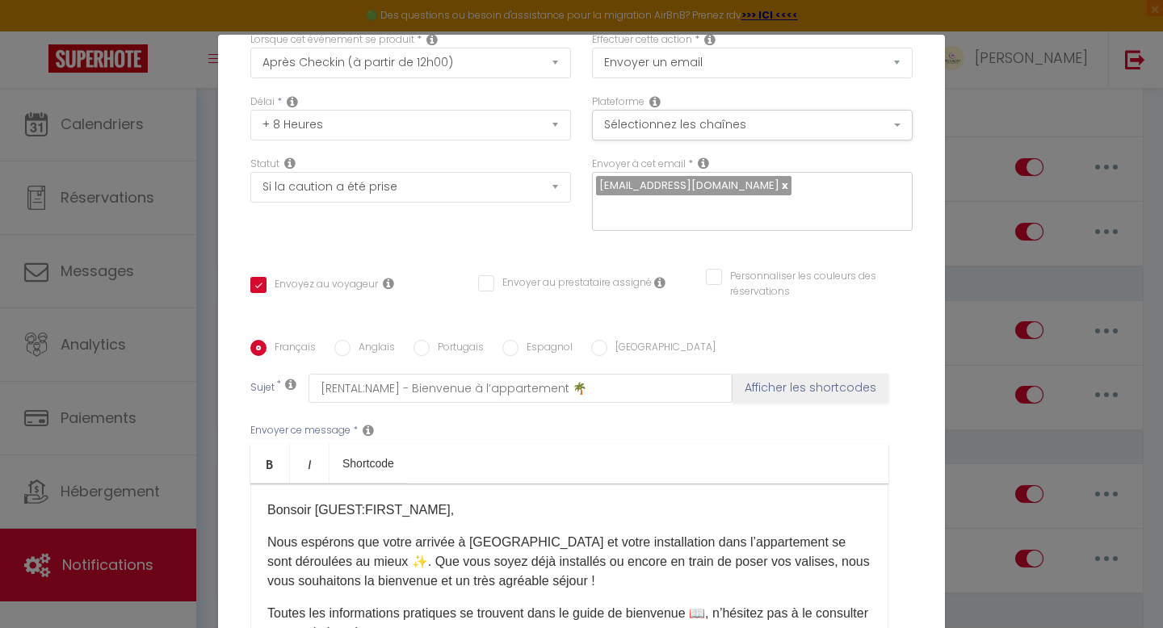
scroll to position [273, 0]
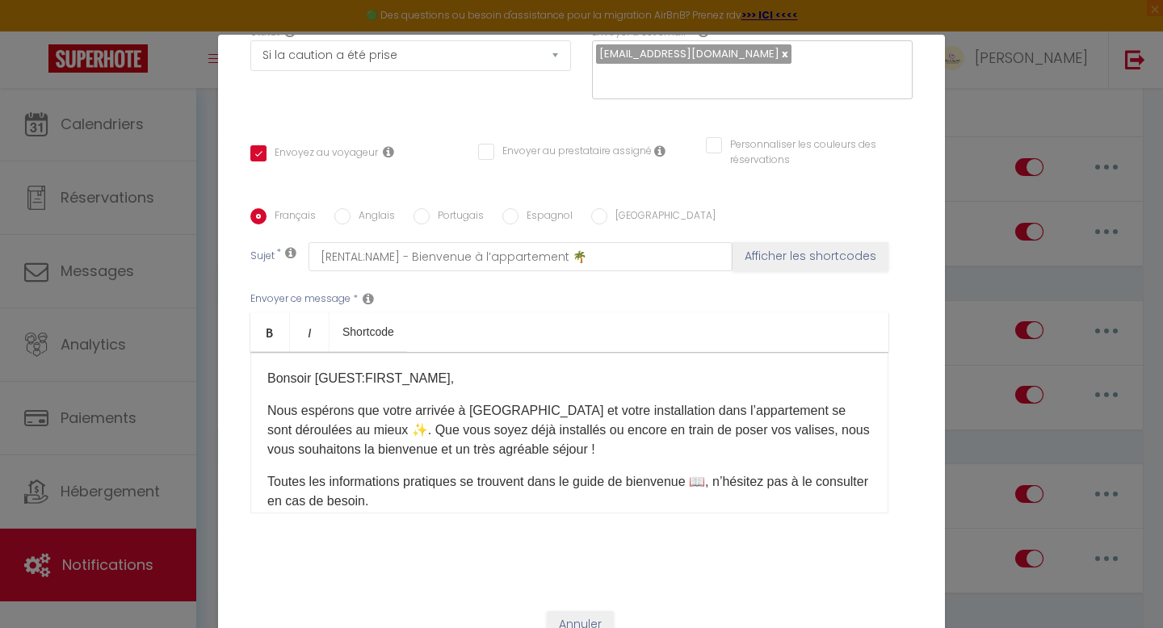
checkbox input "true"
checkbox input "false"
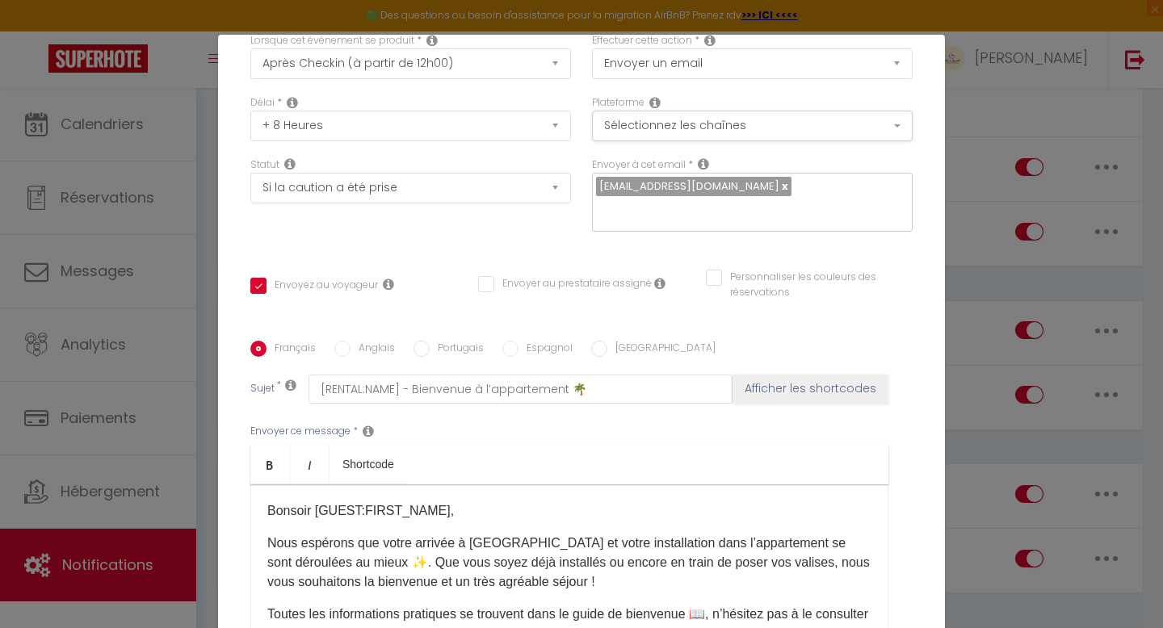
scroll to position [0, 0]
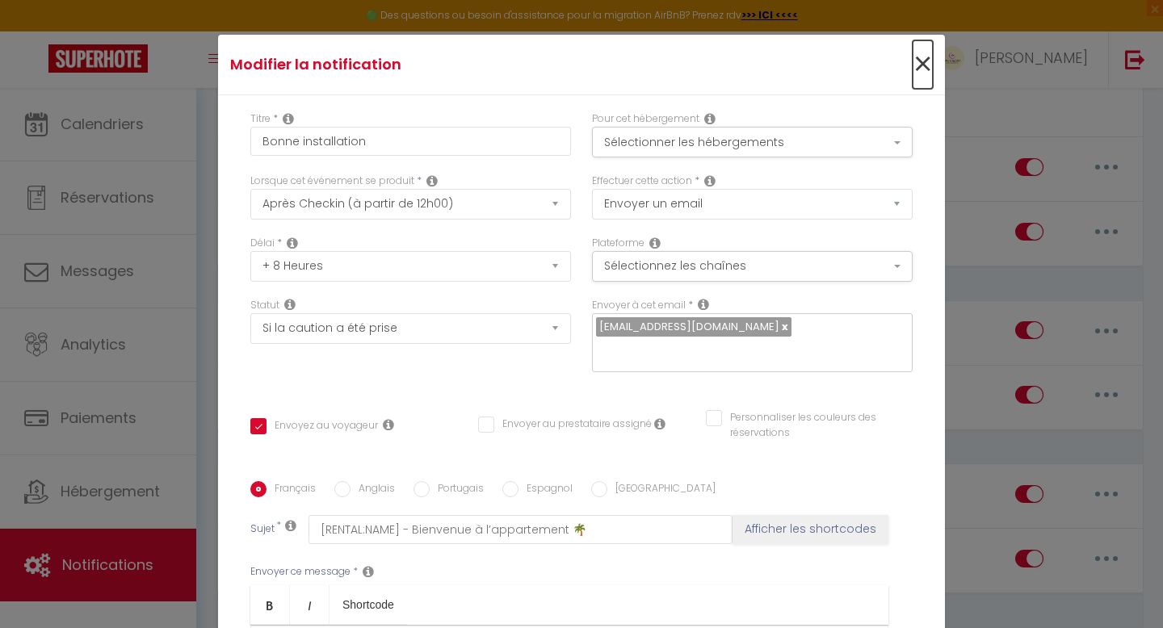
click at [922, 64] on span "×" at bounding box center [922, 64] width 20 height 48
